Goal: Navigation & Orientation: Find specific page/section

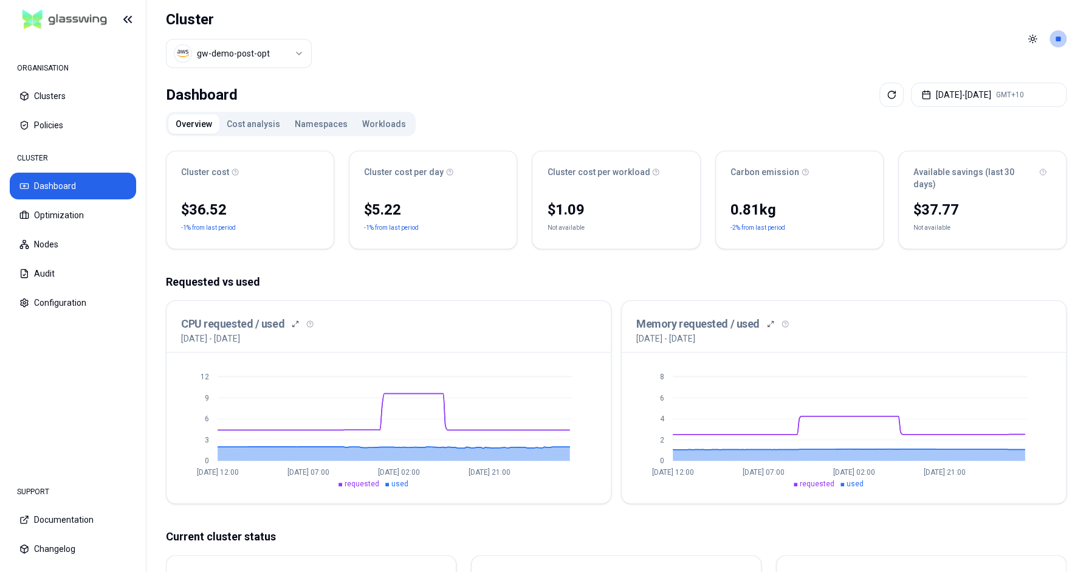
click at [320, 124] on button "Namespaces" at bounding box center [320, 123] width 67 height 19
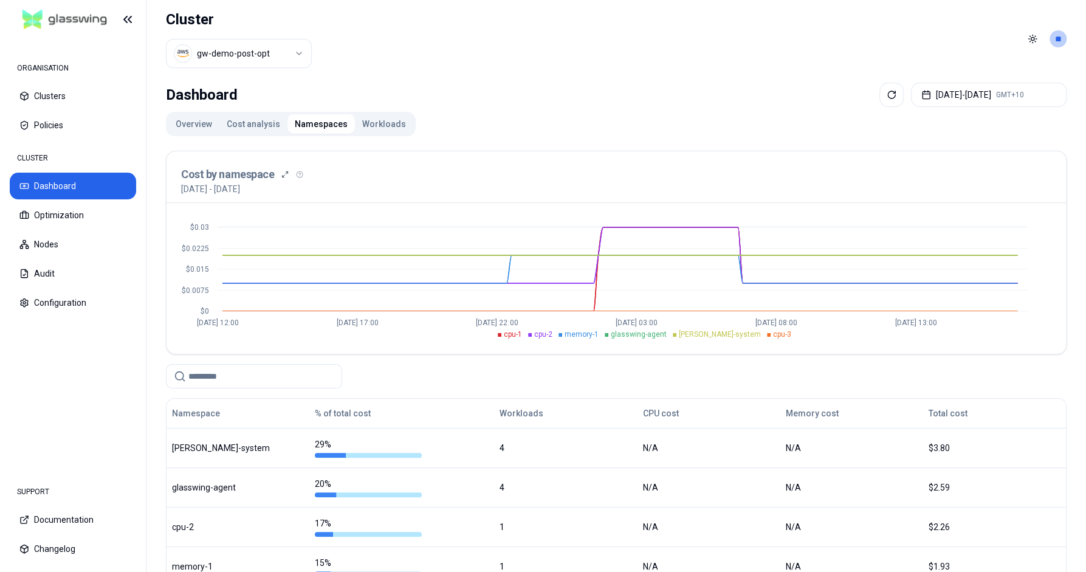
click at [299, 53] on html "ORGANISATION Clusters Policies CLUSTER Dashboard Optimization Nodes Audit Confi…" at bounding box center [543, 286] width 1086 height 572
